Goal: Task Accomplishment & Management: Use online tool/utility

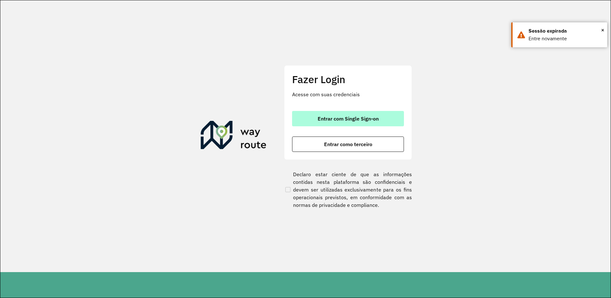
click at [351, 120] on span "Entrar com Single Sign-on" at bounding box center [347, 118] width 61 height 5
click at [341, 118] on span "Entrar com Single Sign-on" at bounding box center [347, 118] width 61 height 5
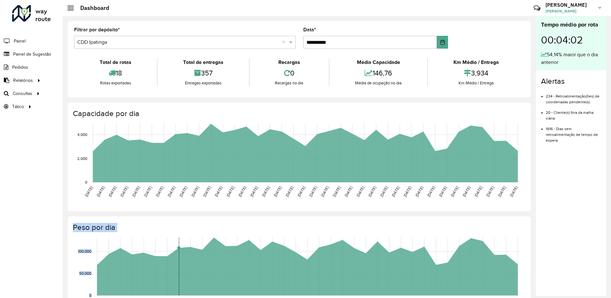
drag, startPoint x: 184, startPoint y: 180, endPoint x: 191, endPoint y: 277, distance: 97.0
click at [185, 267] on div "**********" at bounding box center [299, 230] width 473 height 428
drag, startPoint x: 191, startPoint y: 277, endPoint x: 243, endPoint y: 267, distance: 53.6
click at [244, 269] on rect at bounding box center [307, 266] width 423 height 58
